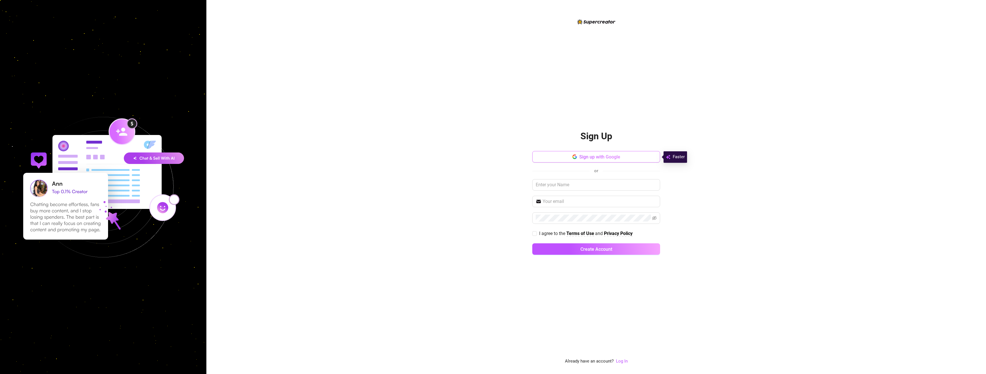
click at [604, 158] on span "Sign up with Google" at bounding box center [599, 156] width 41 height 5
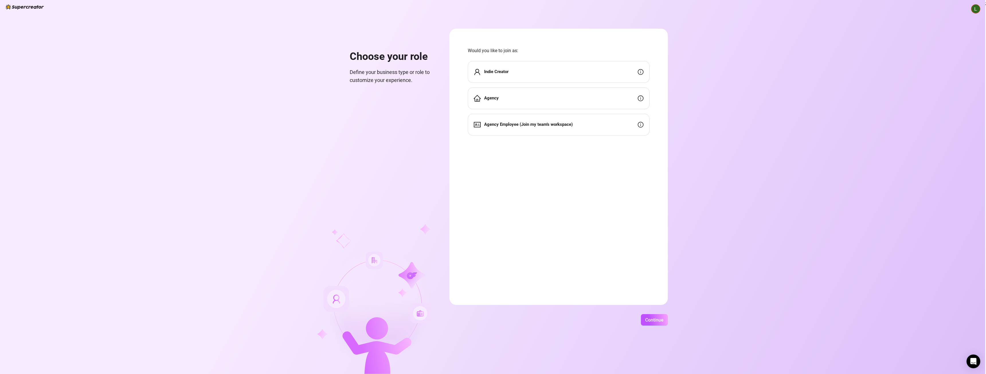
click at [549, 74] on div "Indie Creator" at bounding box center [559, 72] width 182 height 22
click at [616, 71] on div "Indie Creator" at bounding box center [559, 72] width 182 height 22
click at [603, 97] on div "Agency" at bounding box center [559, 98] width 182 height 22
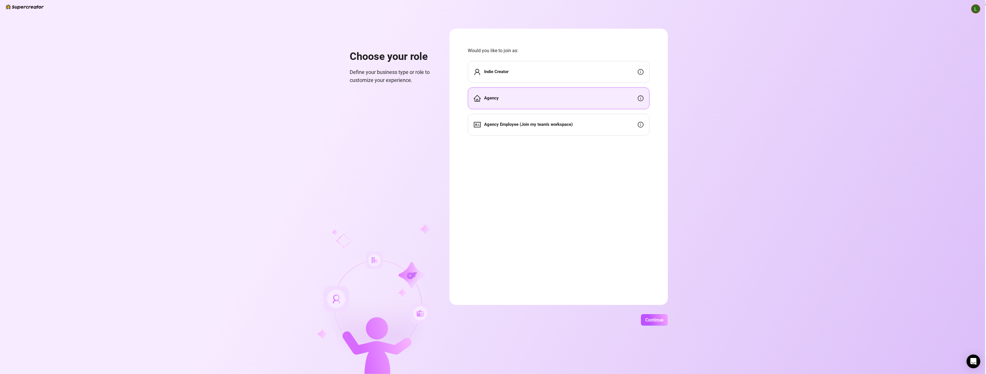
click at [603, 97] on div "Agency" at bounding box center [559, 98] width 182 height 22
click at [604, 130] on div "Agency Employee (Join my team's workspace)" at bounding box center [559, 125] width 182 height 22
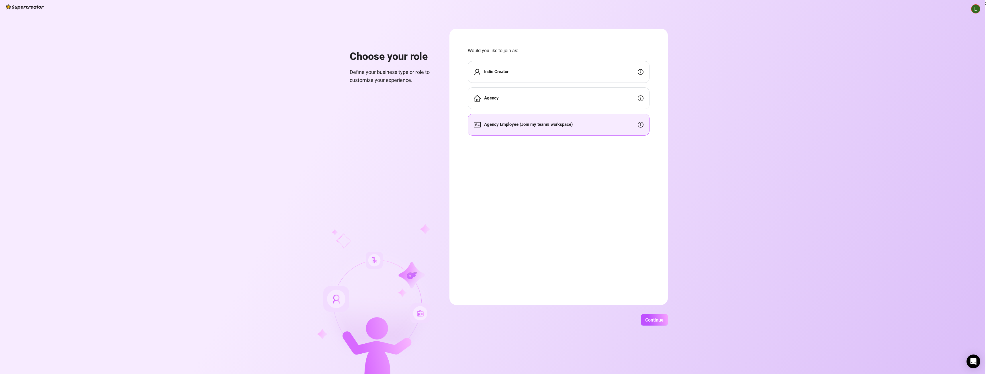
click at [624, 73] on div "Indie Creator" at bounding box center [559, 72] width 182 height 22
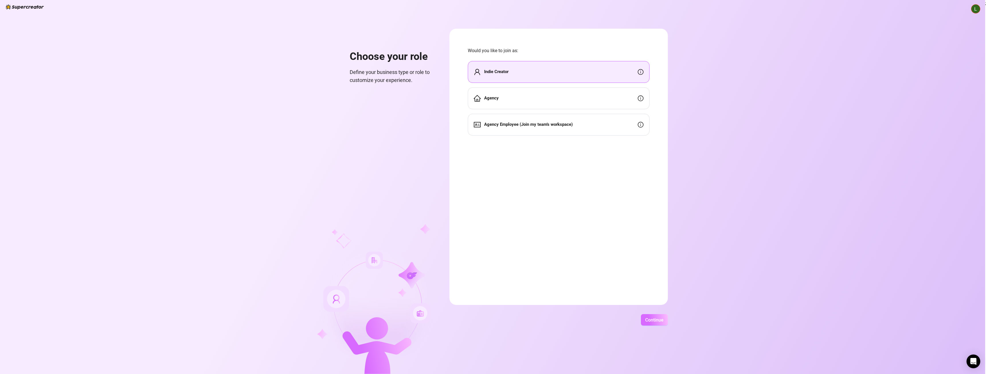
click at [660, 319] on span "Continue" at bounding box center [654, 319] width 18 height 5
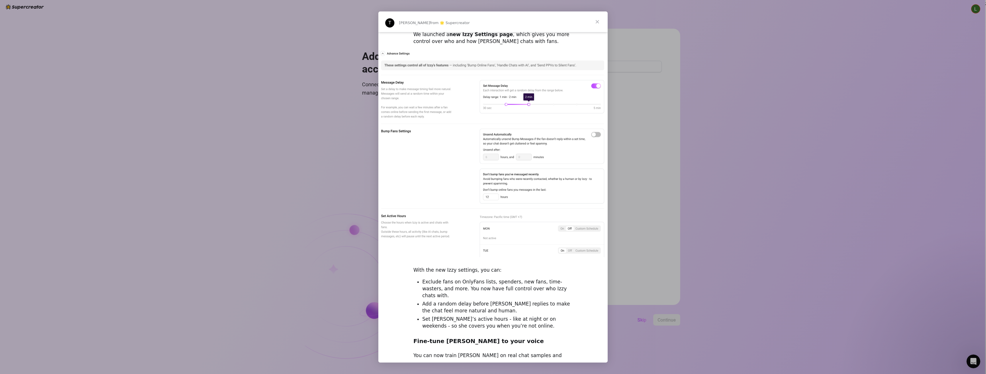
scroll to position [120, 0]
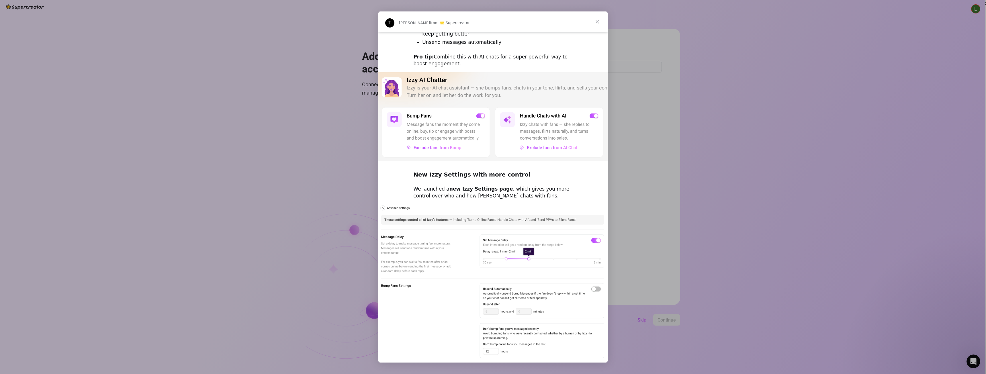
click at [599, 24] on span "Close" at bounding box center [597, 21] width 21 height 21
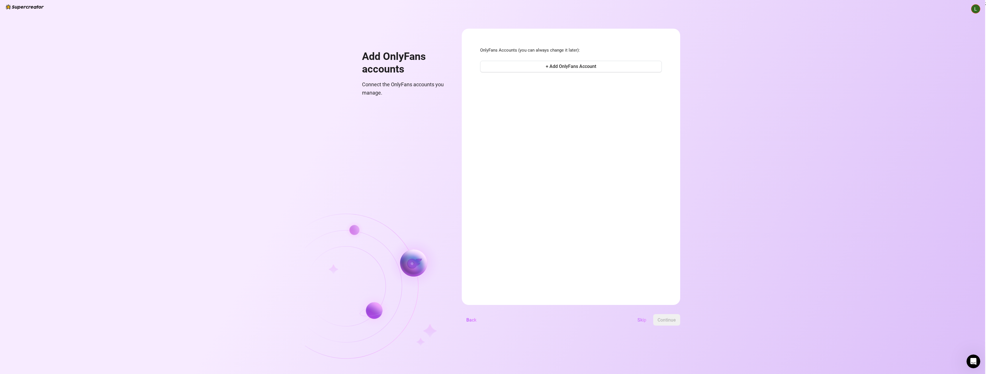
click at [641, 319] on span "Skip" at bounding box center [642, 319] width 9 height 5
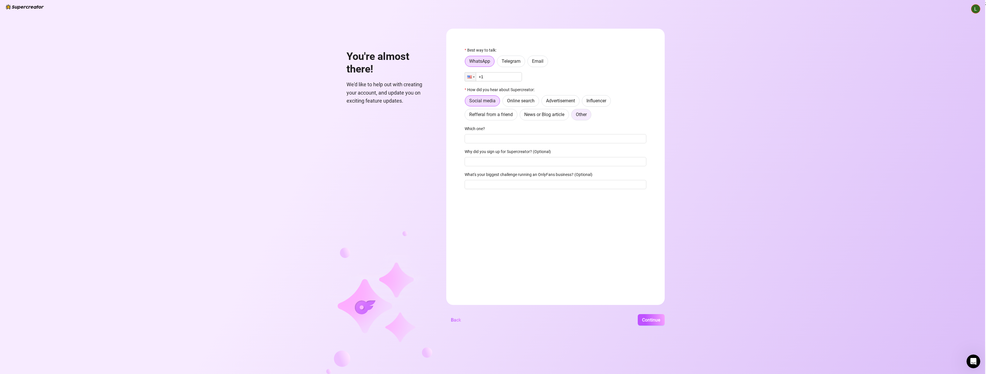
click at [586, 118] on label "Other" at bounding box center [581, 114] width 20 height 11
click at [573, 116] on input "Other" at bounding box center [573, 116] width 0 height 0
click at [491, 140] on input "Where then? We're curious 🍿" at bounding box center [556, 138] width 182 height 9
type input "grok"
click at [648, 320] on span "Continue" at bounding box center [651, 319] width 18 height 5
